Goal: Information Seeking & Learning: Check status

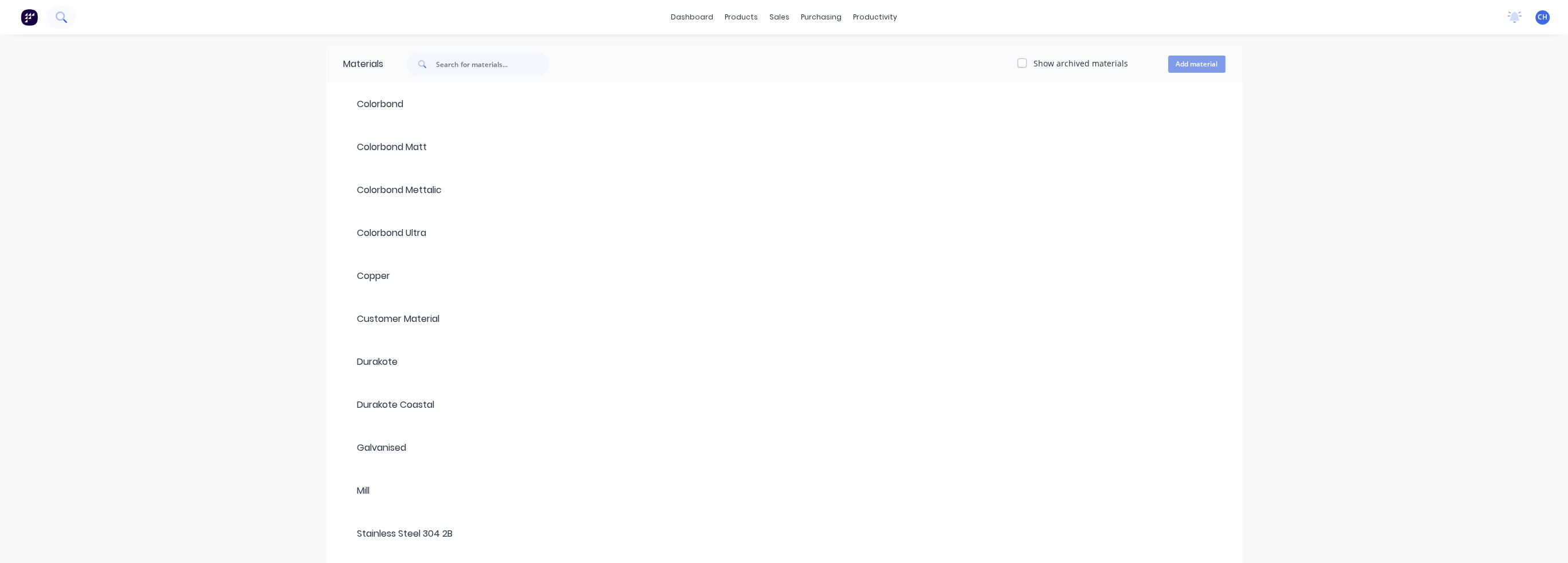
click at [75, 22] on div at bounding box center [38, 17] width 76 height 23
click at [64, 18] on icon at bounding box center [60, 17] width 11 height 11
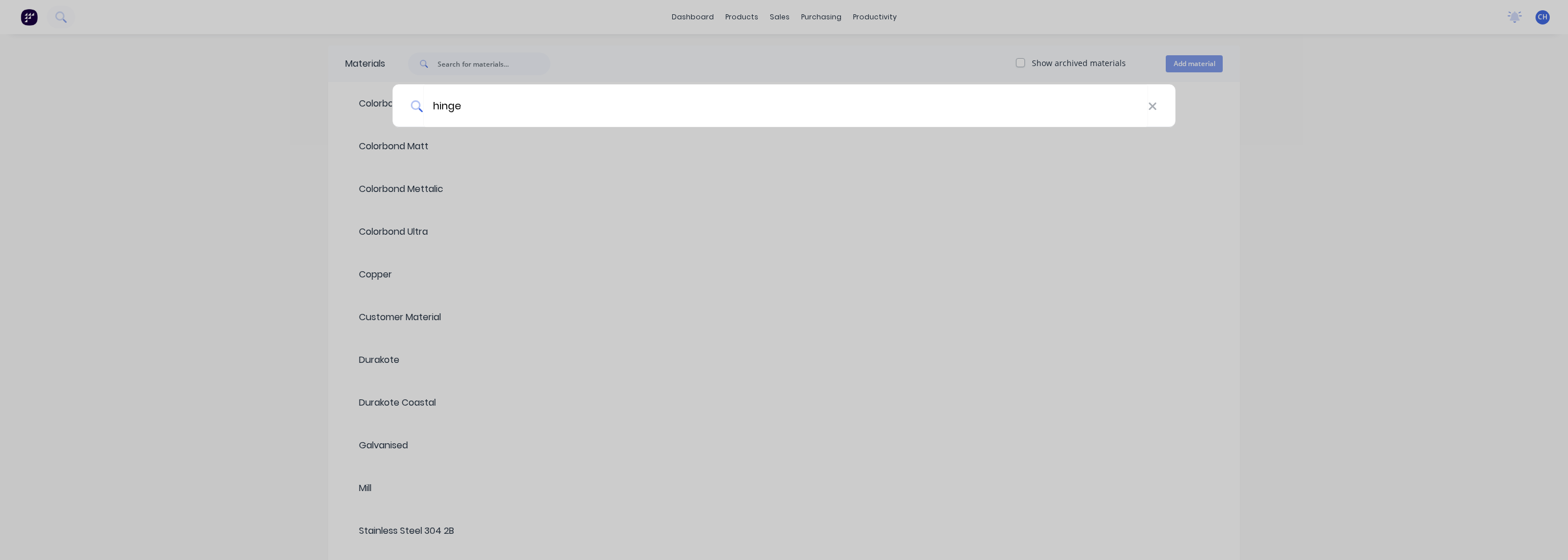
type input "hinge"
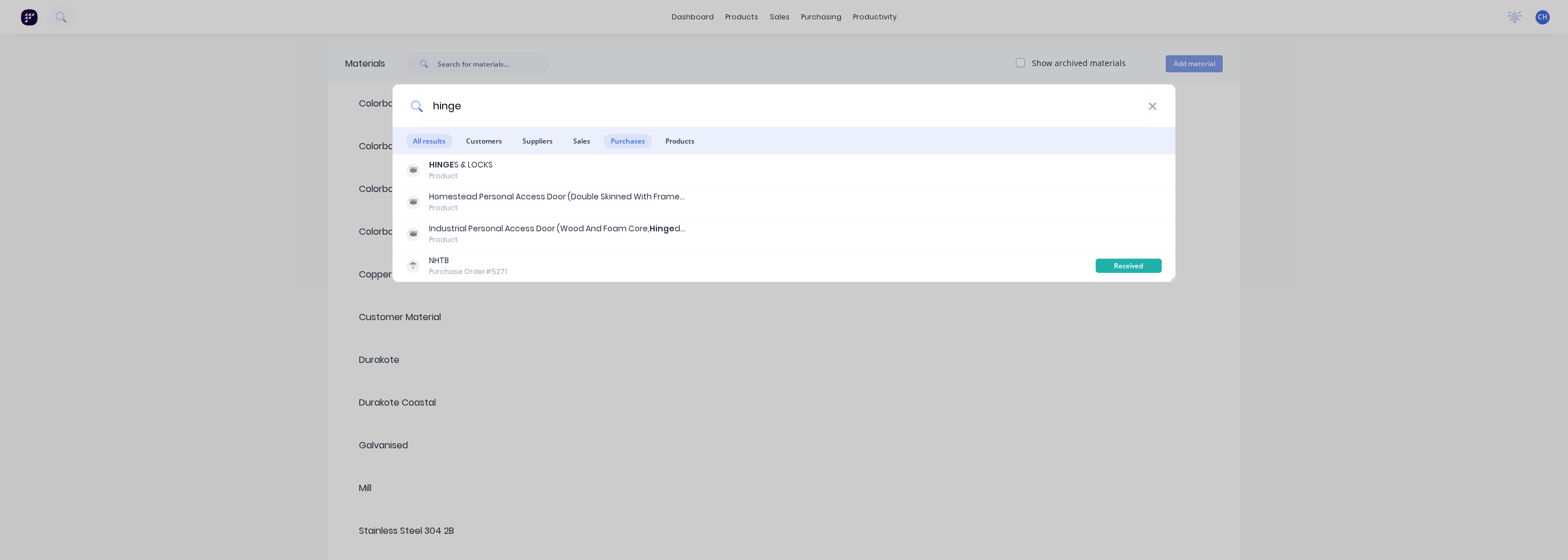
click at [643, 141] on span "Purchases" at bounding box center [628, 140] width 48 height 14
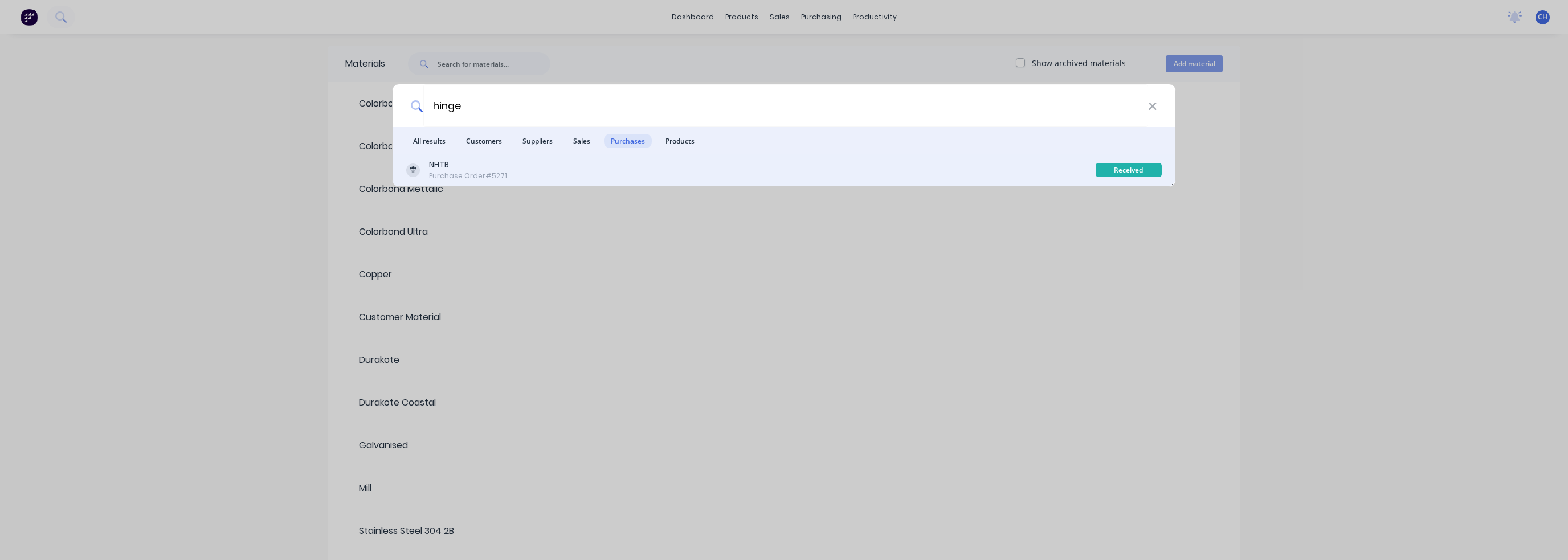
click at [618, 164] on div "NHTB Purchase Order #5271" at bounding box center [751, 169] width 689 height 23
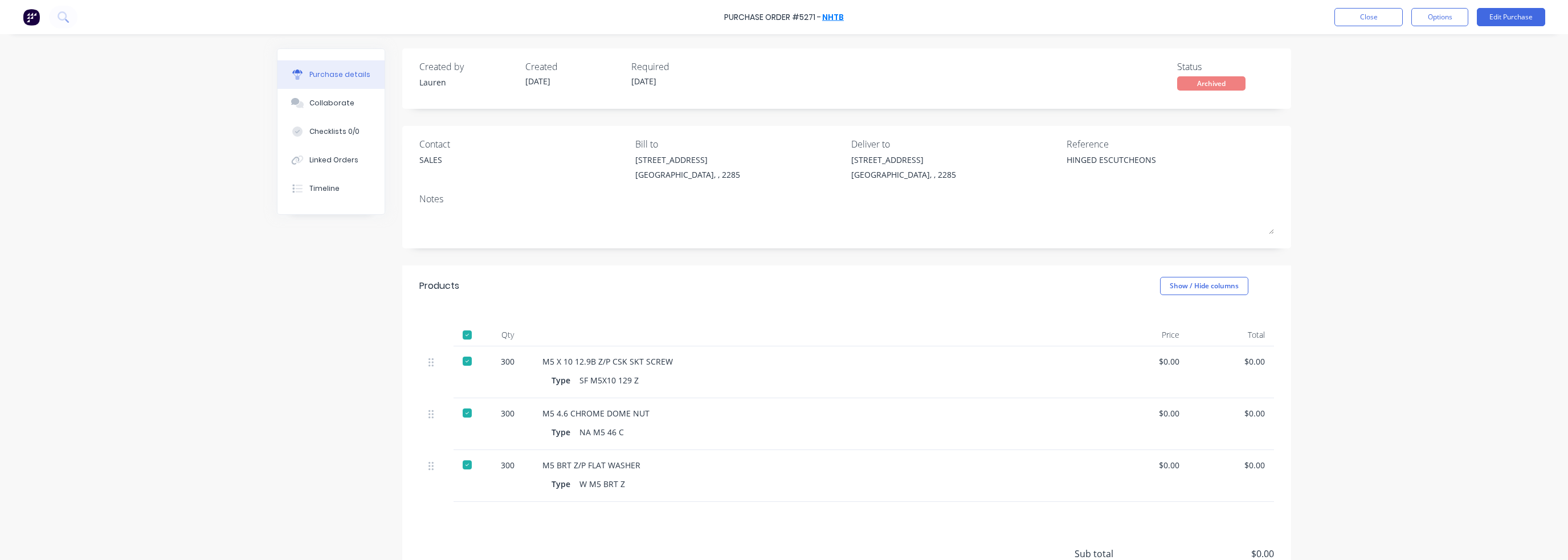
click at [829, 21] on link "NHTB" at bounding box center [833, 18] width 22 height 12
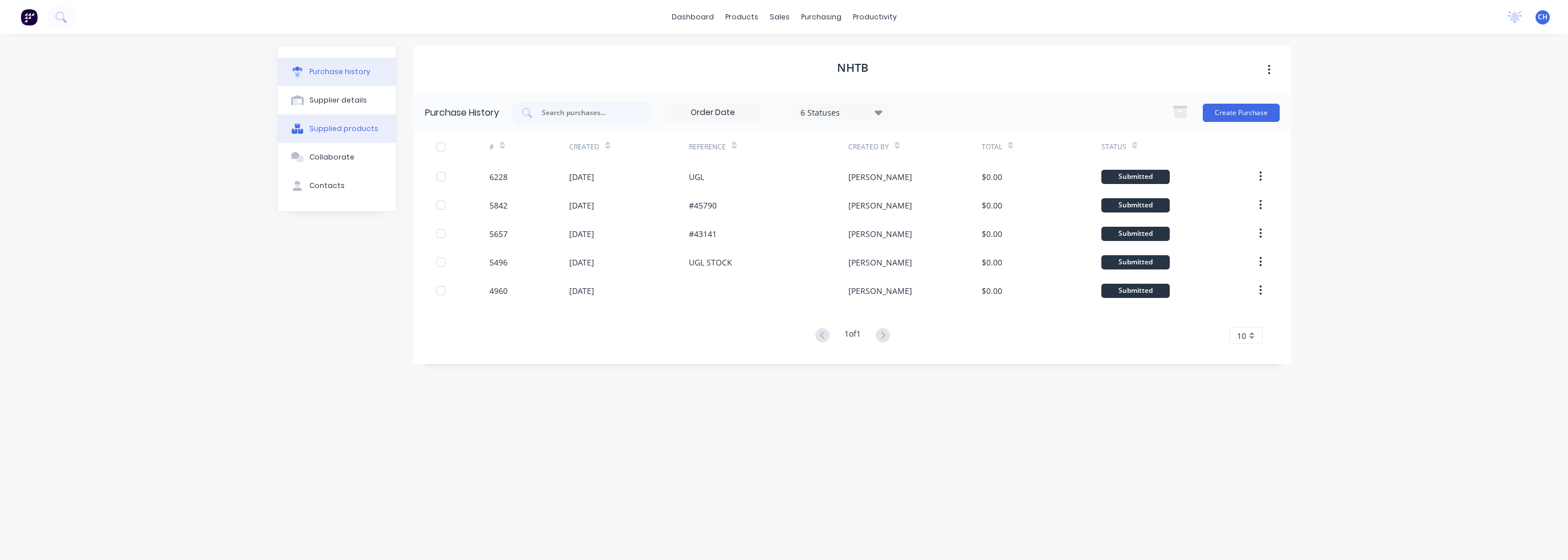
click at [360, 130] on div "Supplied products" at bounding box center [344, 129] width 69 height 10
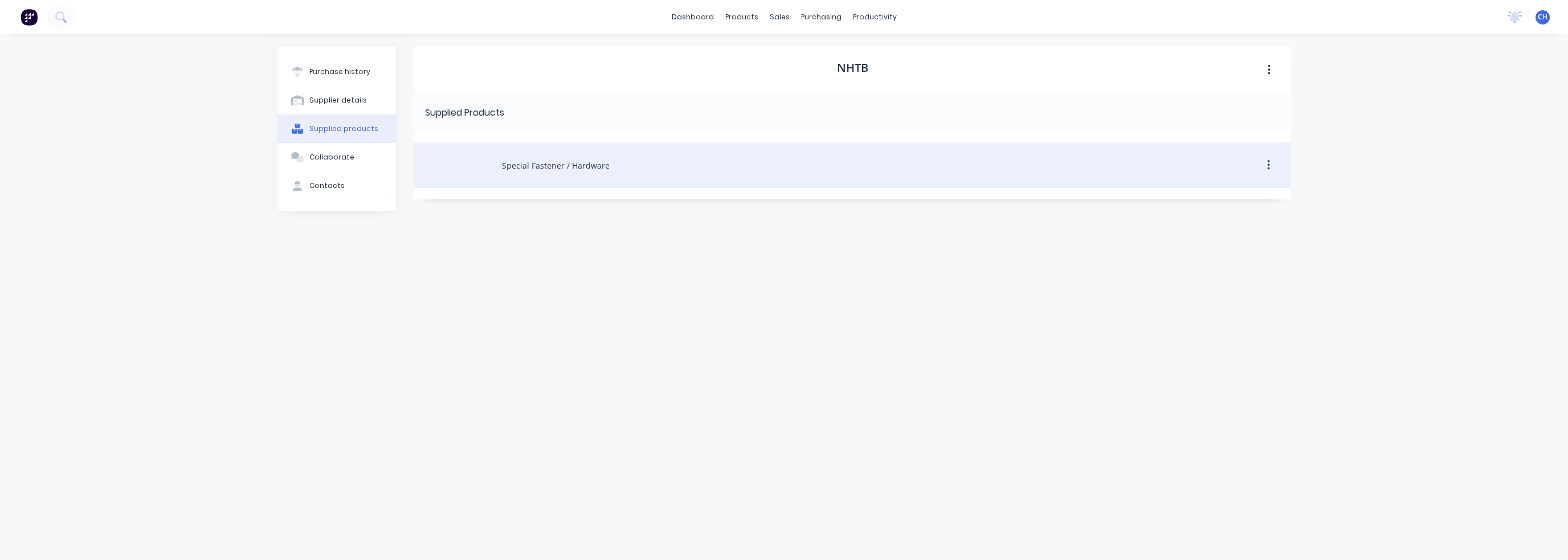
click at [559, 171] on div "Special Fastener / Hardware" at bounding box center [852, 165] width 877 height 46
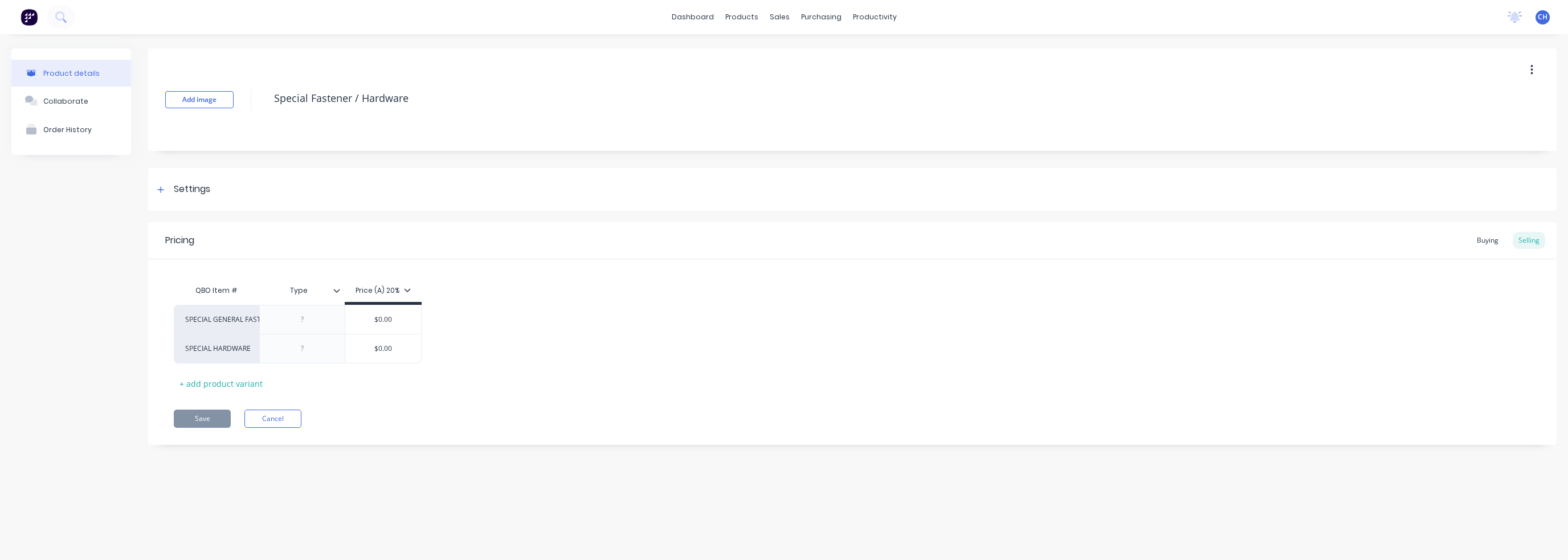
type textarea "x"
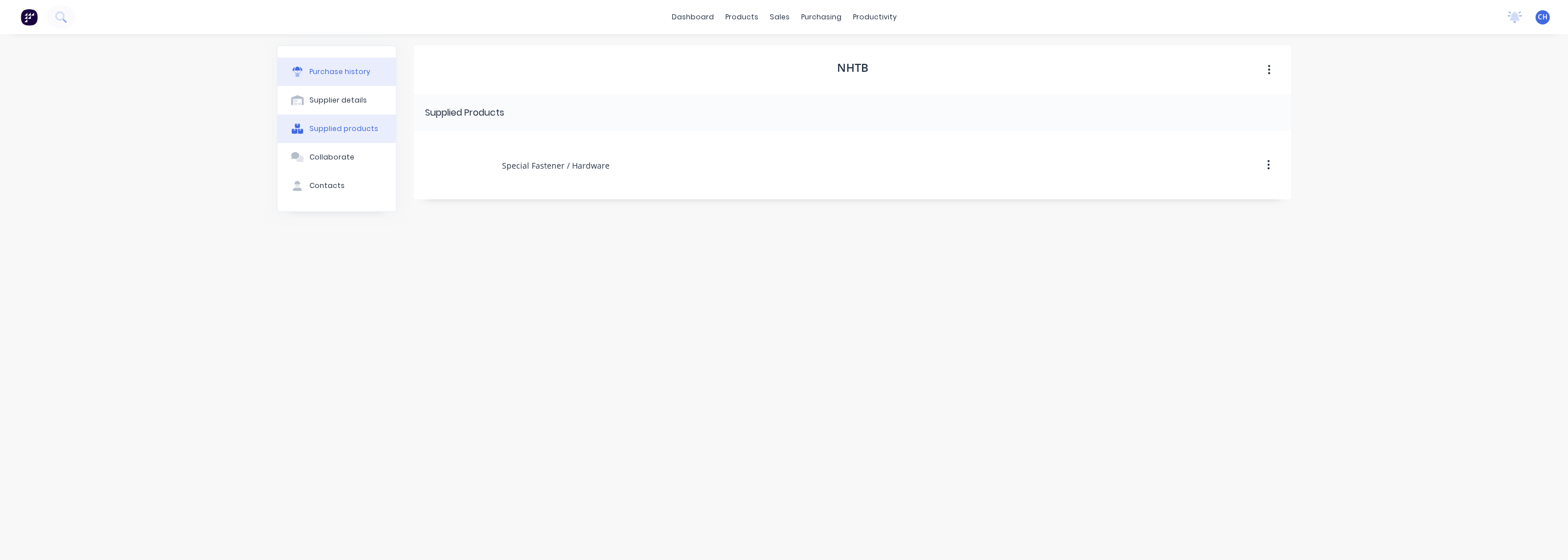
click at [345, 74] on div "Purchase history" at bounding box center [340, 72] width 61 height 10
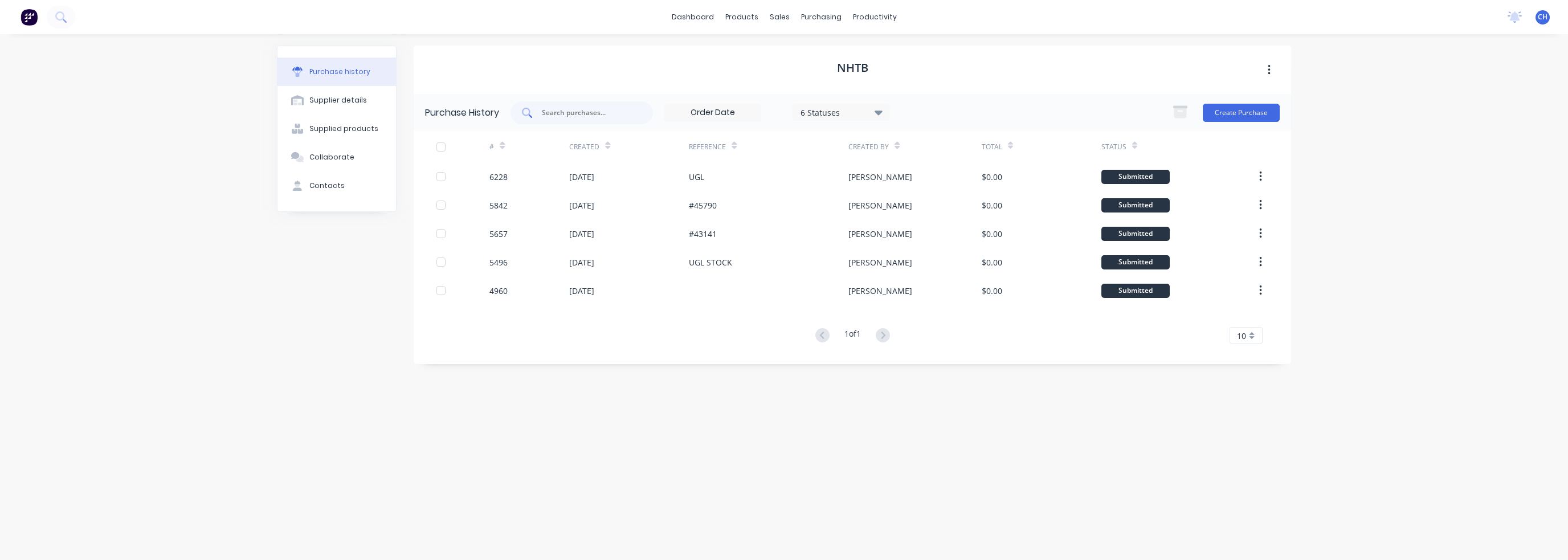
click at [608, 112] on input "text" at bounding box center [587, 113] width 94 height 12
type input "hinge"
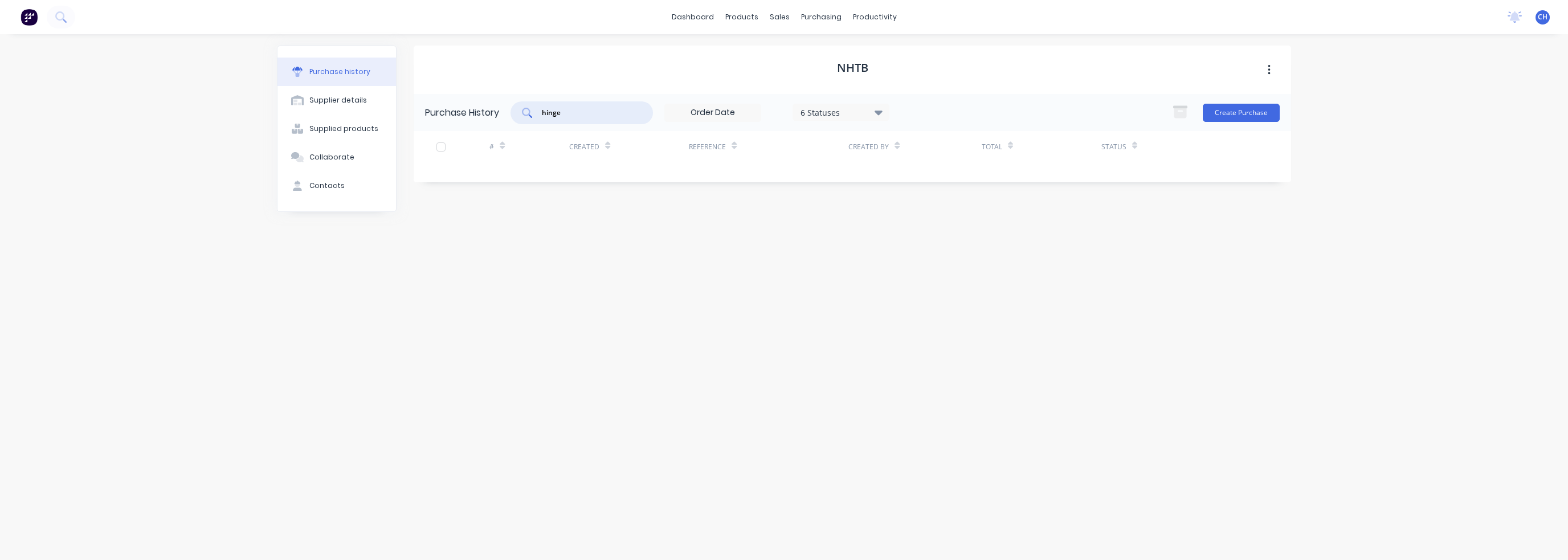
click at [742, 366] on div "NHTB Purchase History hinge 6 Statuses 6 Statuses Create Purchase # Created Ref…" at bounding box center [852, 291] width 877 height 492
click at [48, 9] on div at bounding box center [38, 17] width 75 height 23
click at [55, 15] on button at bounding box center [61, 17] width 28 height 23
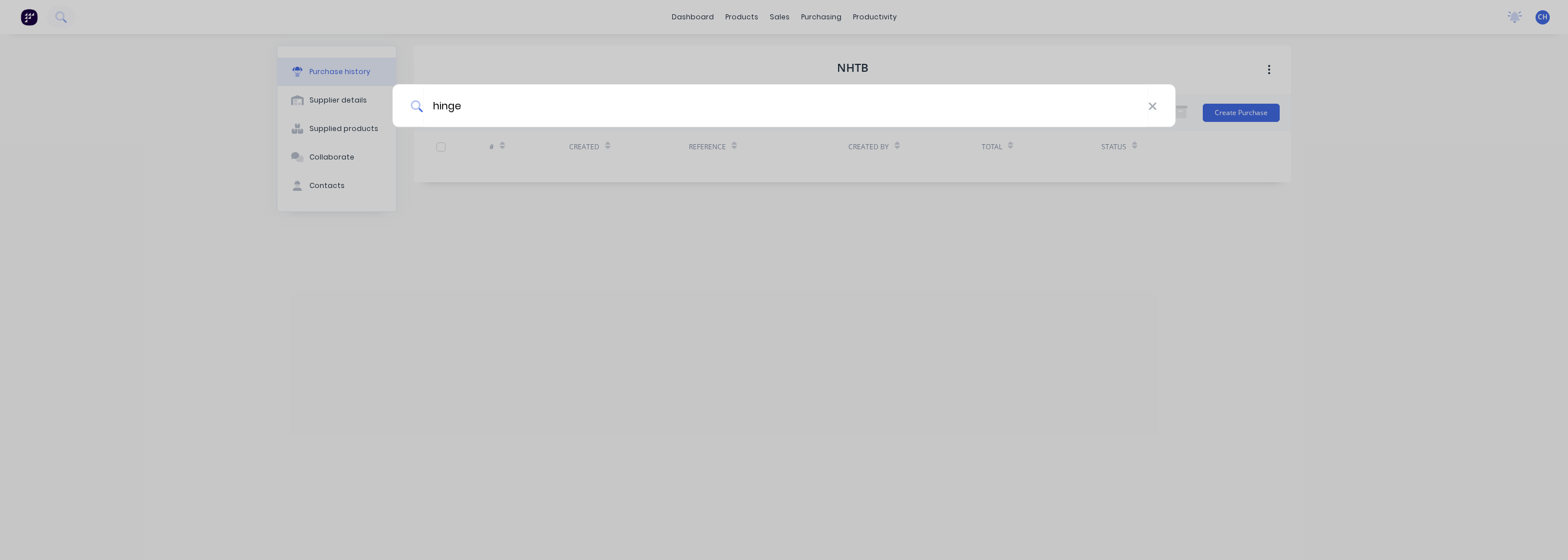
type input "hinge"
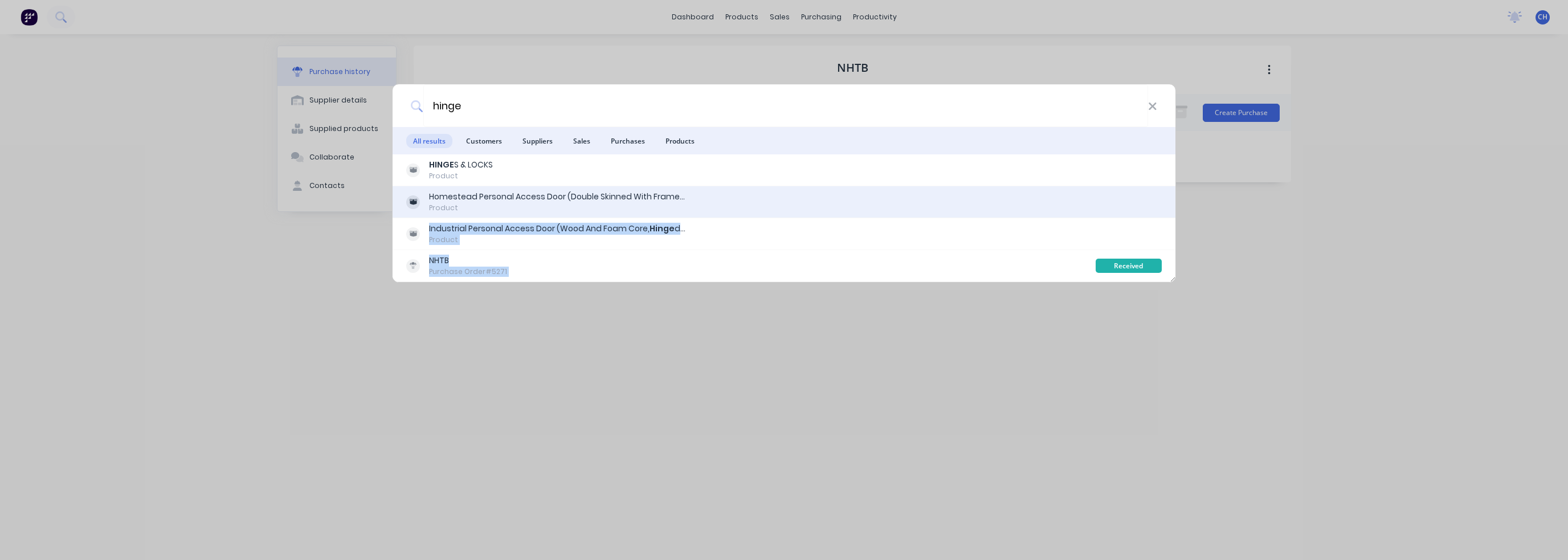
drag, startPoint x: 1108, startPoint y: 260, endPoint x: 1007, endPoint y: 214, distance: 111.0
click at [1007, 214] on div "HINGE S & LOCKS Product Homestead Personal Access Door (Double Skinned With Fra…" at bounding box center [784, 218] width 783 height 128
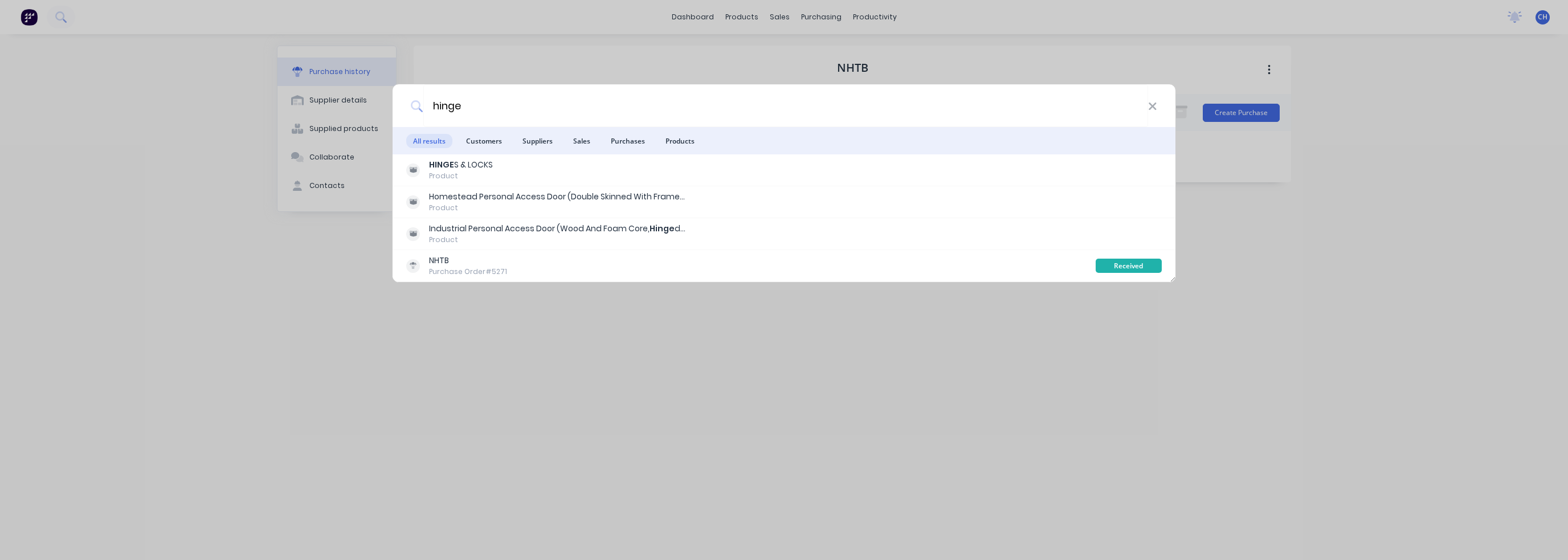
click at [901, 322] on div "hinge All results Customers Suppliers Sales Purchases Products HINGE S & LOCKS …" at bounding box center [784, 280] width 1568 height 560
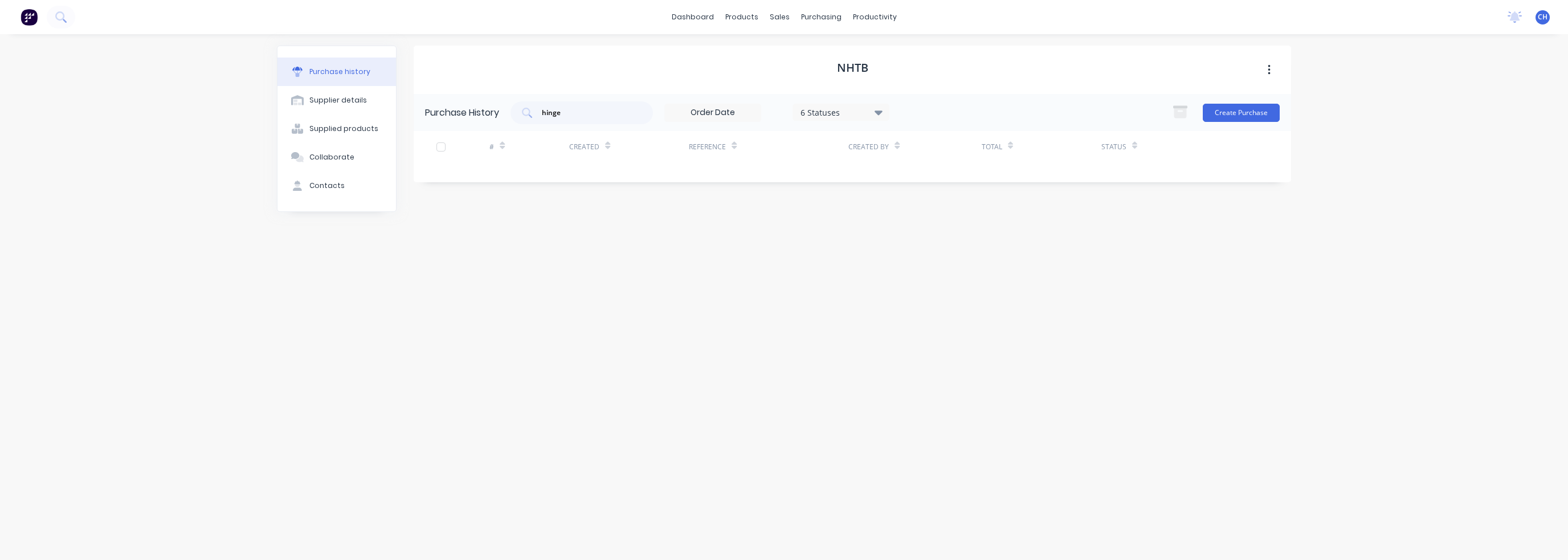
click at [1078, 244] on div "NHTB Purchase History hinge 6 Statuses 6 Statuses Create Purchase # Created Ref…" at bounding box center [852, 291] width 877 height 492
